Goal: Communication & Community: Answer question/provide support

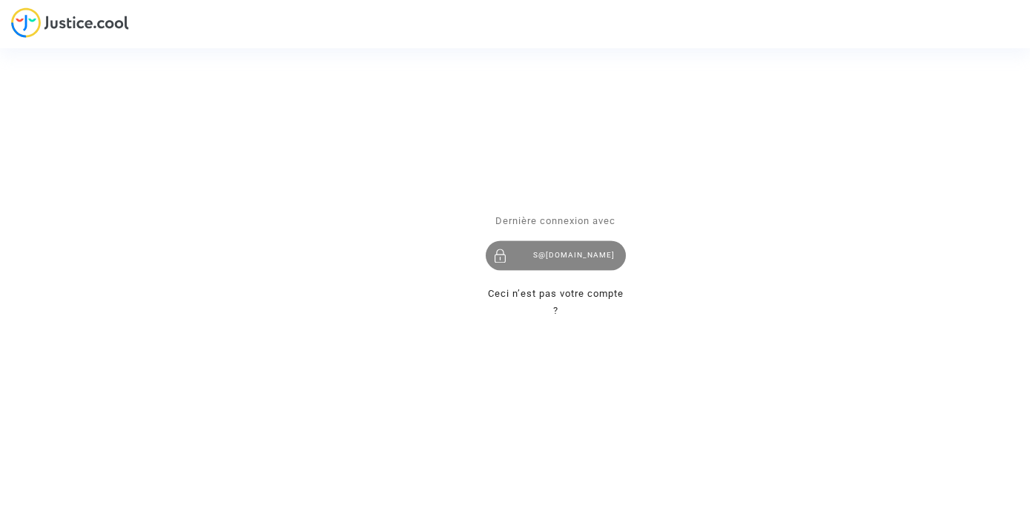
click at [560, 261] on div "s@[DOMAIN_NAME]" at bounding box center [556, 255] width 140 height 30
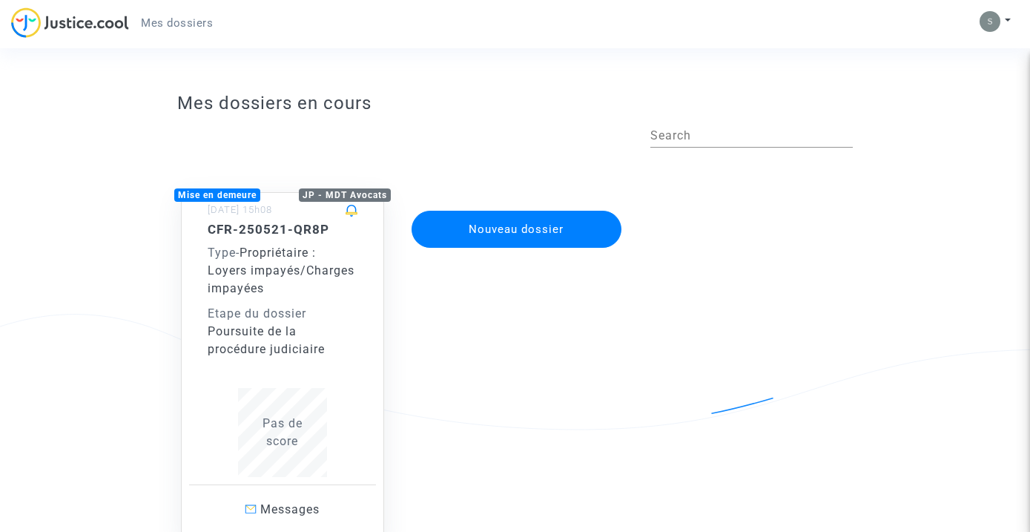
click at [320, 287] on div "Type - Propriétaire : Loyers impayés/Charges impayées" at bounding box center [283, 270] width 150 height 53
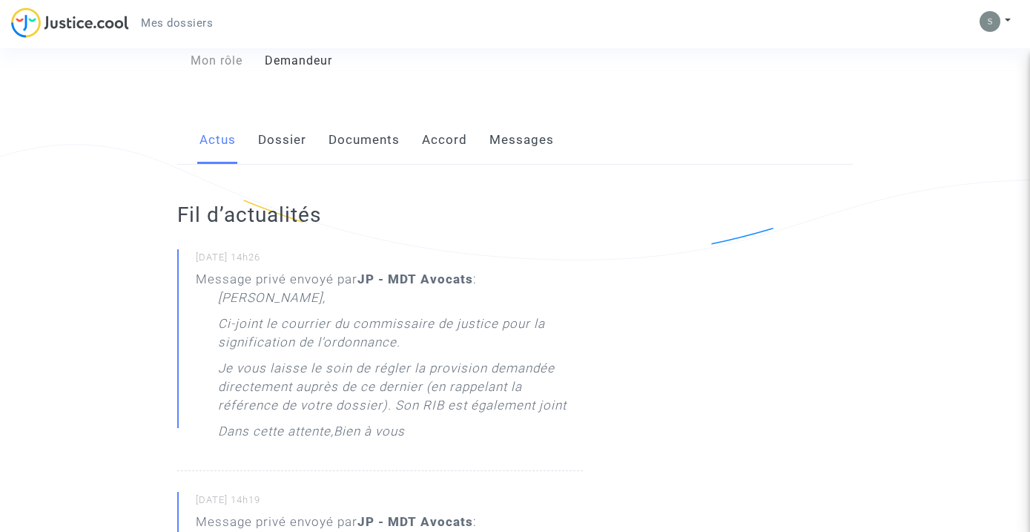
scroll to position [152, 0]
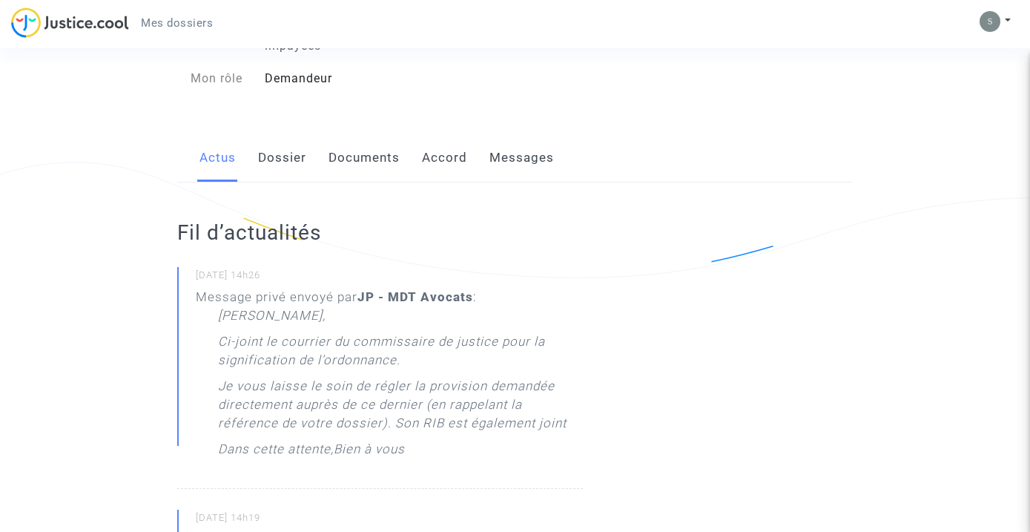
click at [335, 168] on link "Documents" at bounding box center [364, 158] width 71 height 49
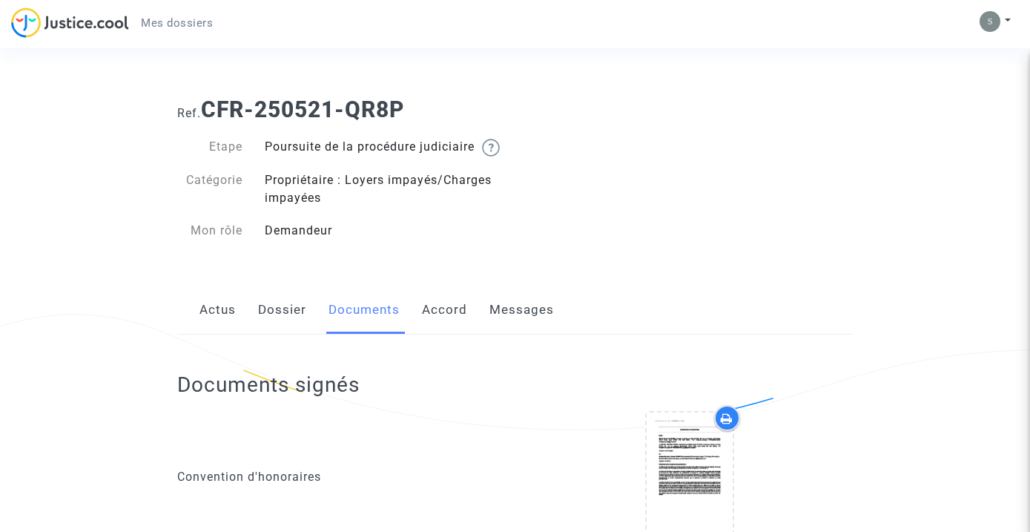
click at [220, 330] on link "Actus" at bounding box center [218, 310] width 36 height 49
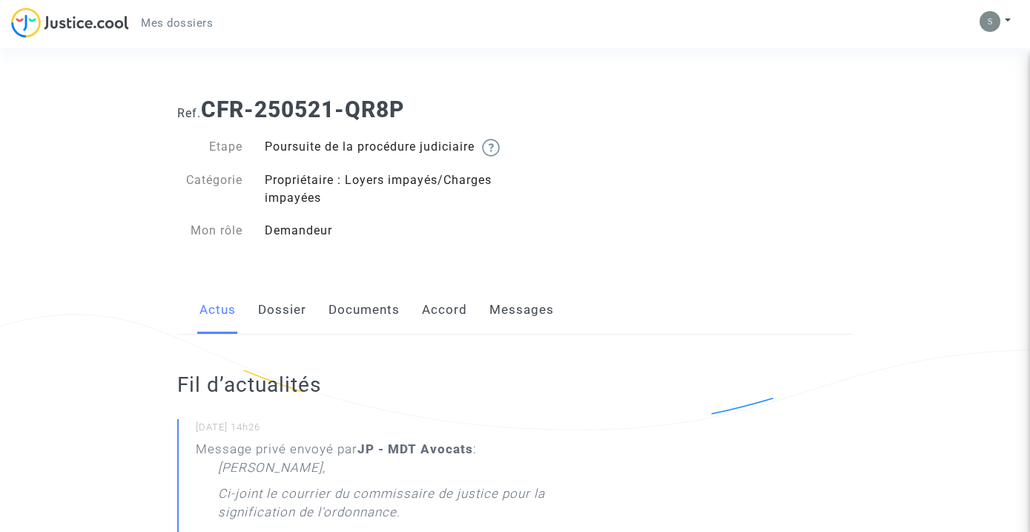
click at [515, 326] on link "Messages" at bounding box center [522, 310] width 65 height 49
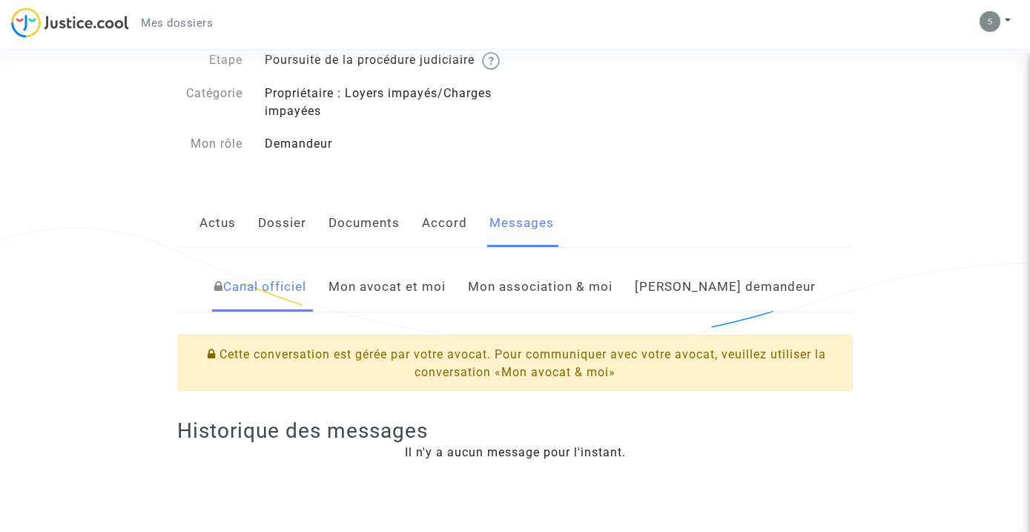
scroll to position [78, 0]
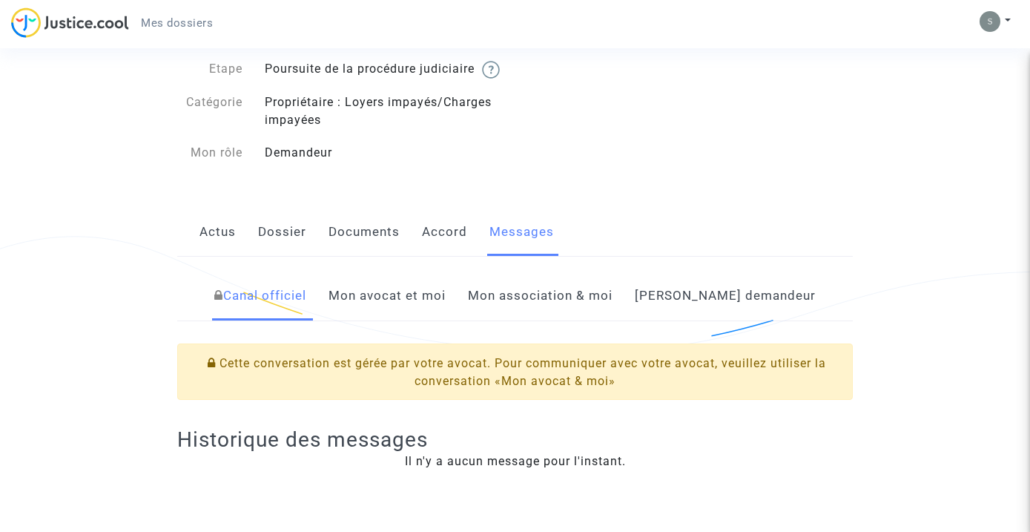
click at [446, 315] on link "Mon avocat et moi" at bounding box center [387, 296] width 117 height 49
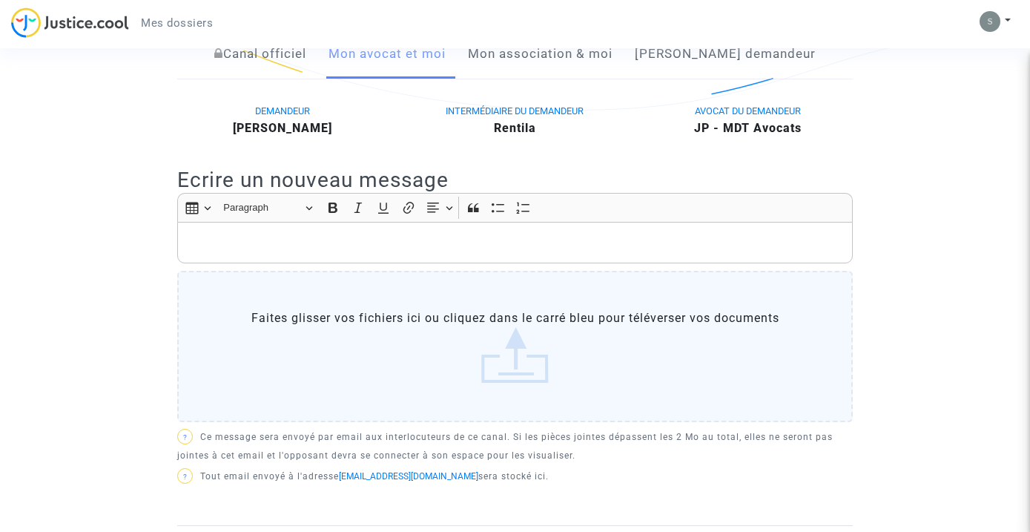
scroll to position [312, 0]
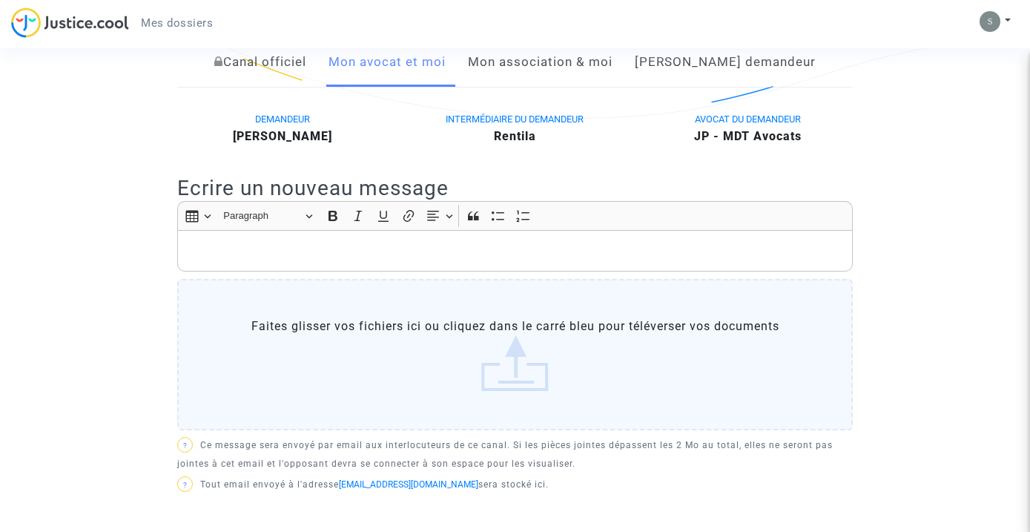
click at [338, 260] on p "Rich Text Editor, main" at bounding box center [515, 251] width 660 height 19
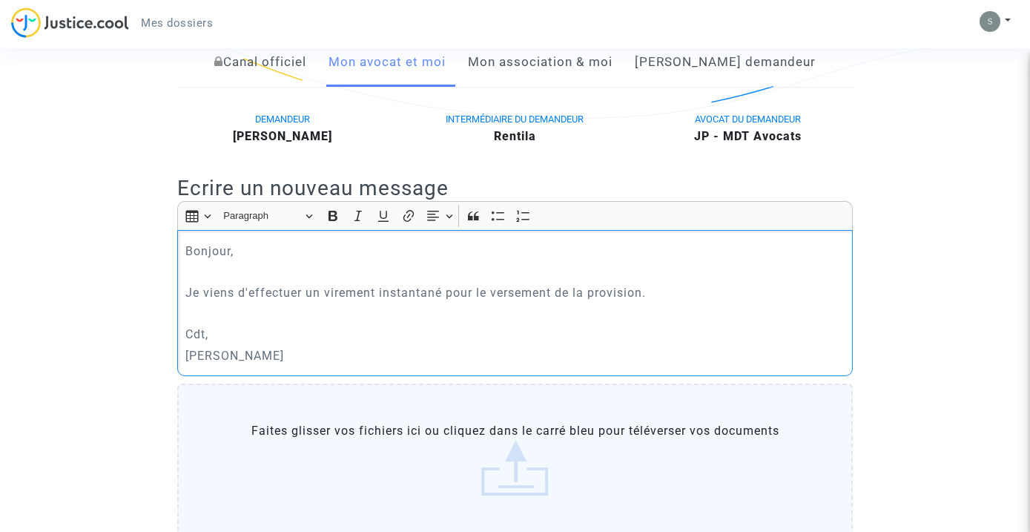
click at [309, 302] on p "Je viens d'effectuer un virement instantané pour le versement de la provision." at bounding box center [515, 292] width 660 height 19
click at [303, 302] on p "Je viens d'effectuer à l'instant, un virement instantané pour le versement de l…" at bounding box center [515, 292] width 660 height 19
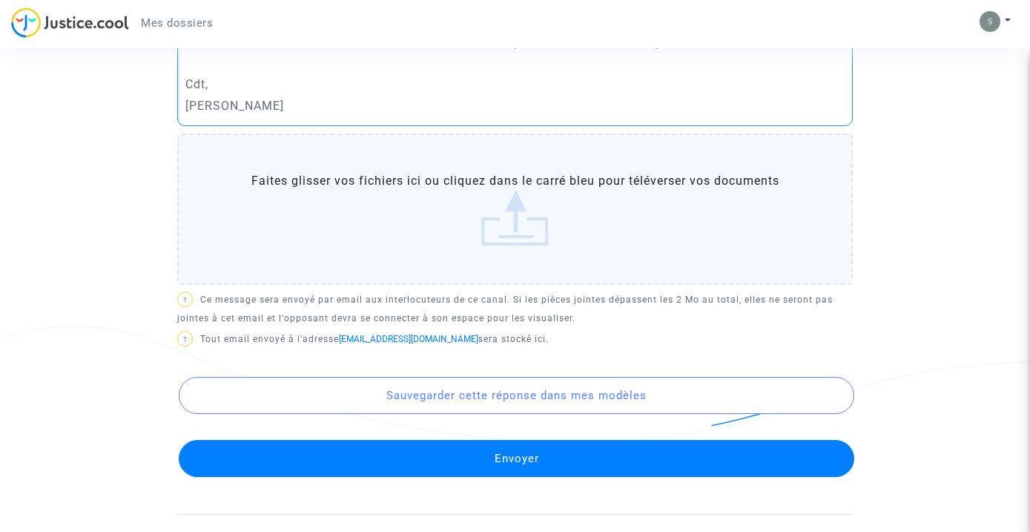
scroll to position [651, 0]
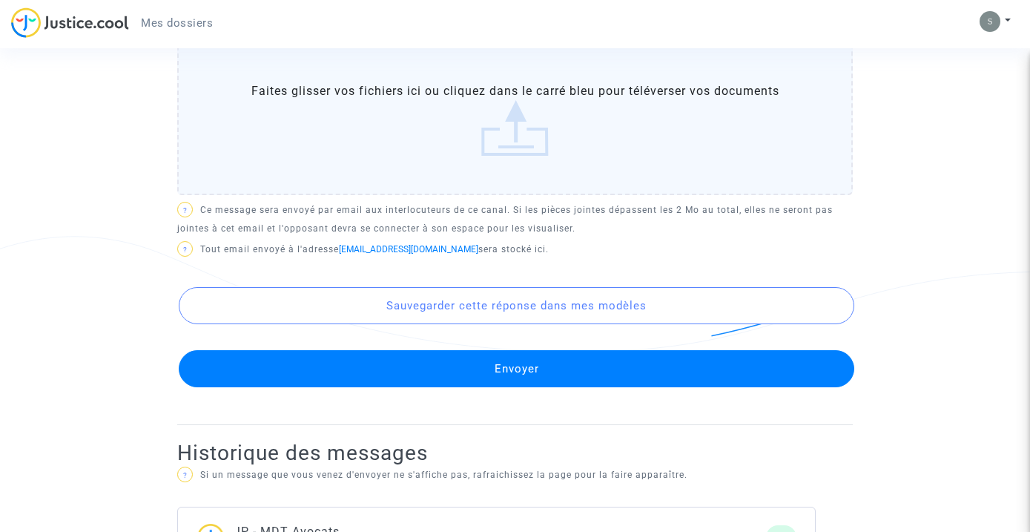
click at [270, 387] on button "Envoyer" at bounding box center [517, 368] width 676 height 37
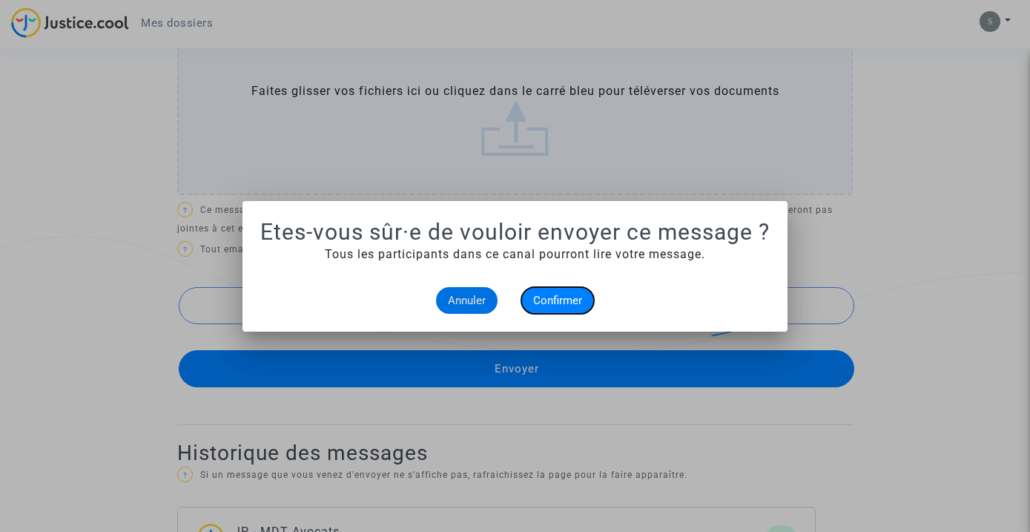
click at [559, 295] on span "Confirmer" at bounding box center [557, 300] width 49 height 13
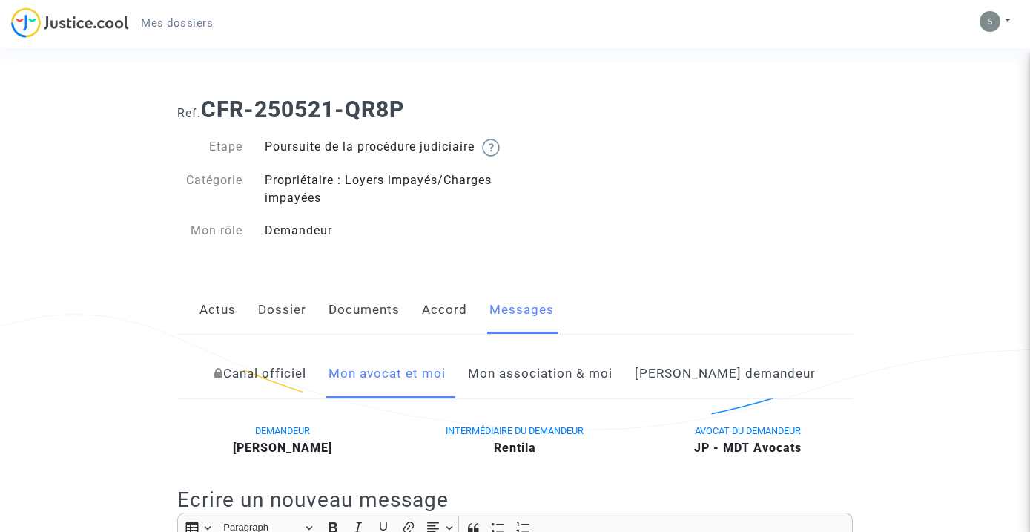
click at [213, 327] on link "Actus" at bounding box center [218, 310] width 36 height 49
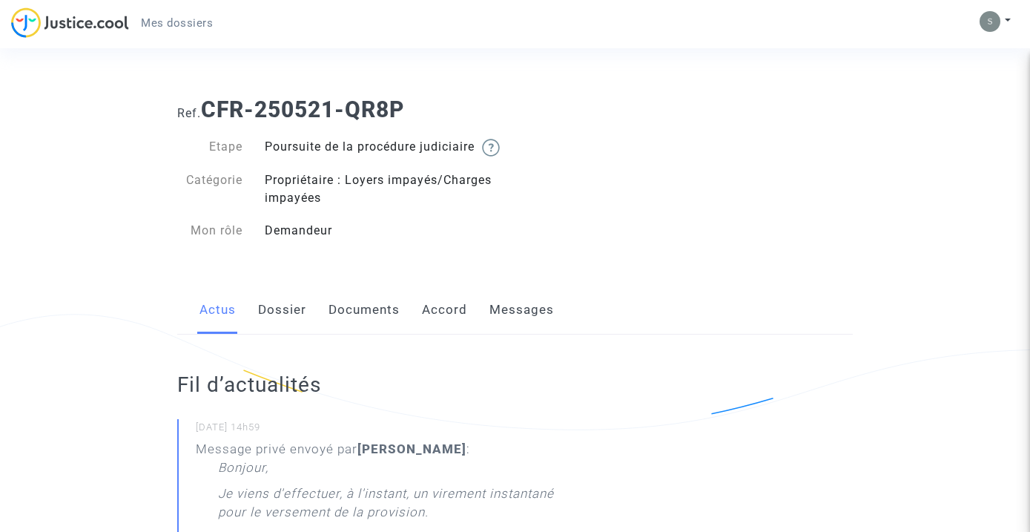
click at [382, 323] on link "Documents" at bounding box center [364, 310] width 71 height 49
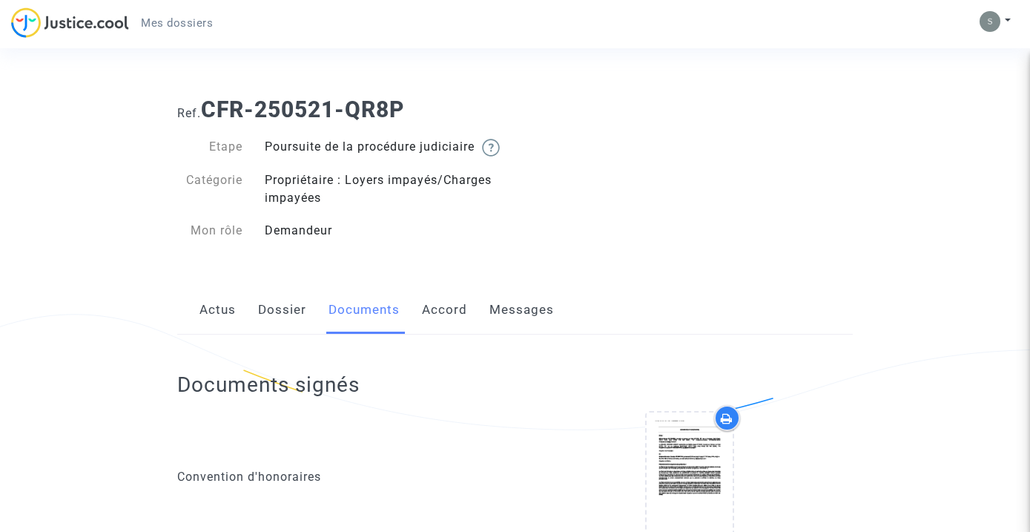
click at [216, 327] on link "Actus" at bounding box center [218, 310] width 36 height 49
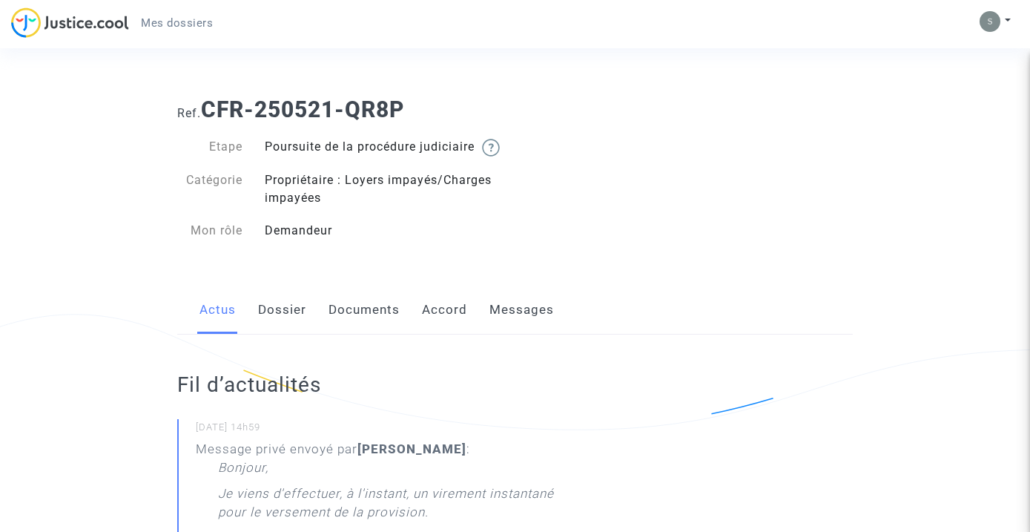
click at [169, 26] on span "Mes dossiers" at bounding box center [177, 22] width 72 height 13
